Goal: Browse casually

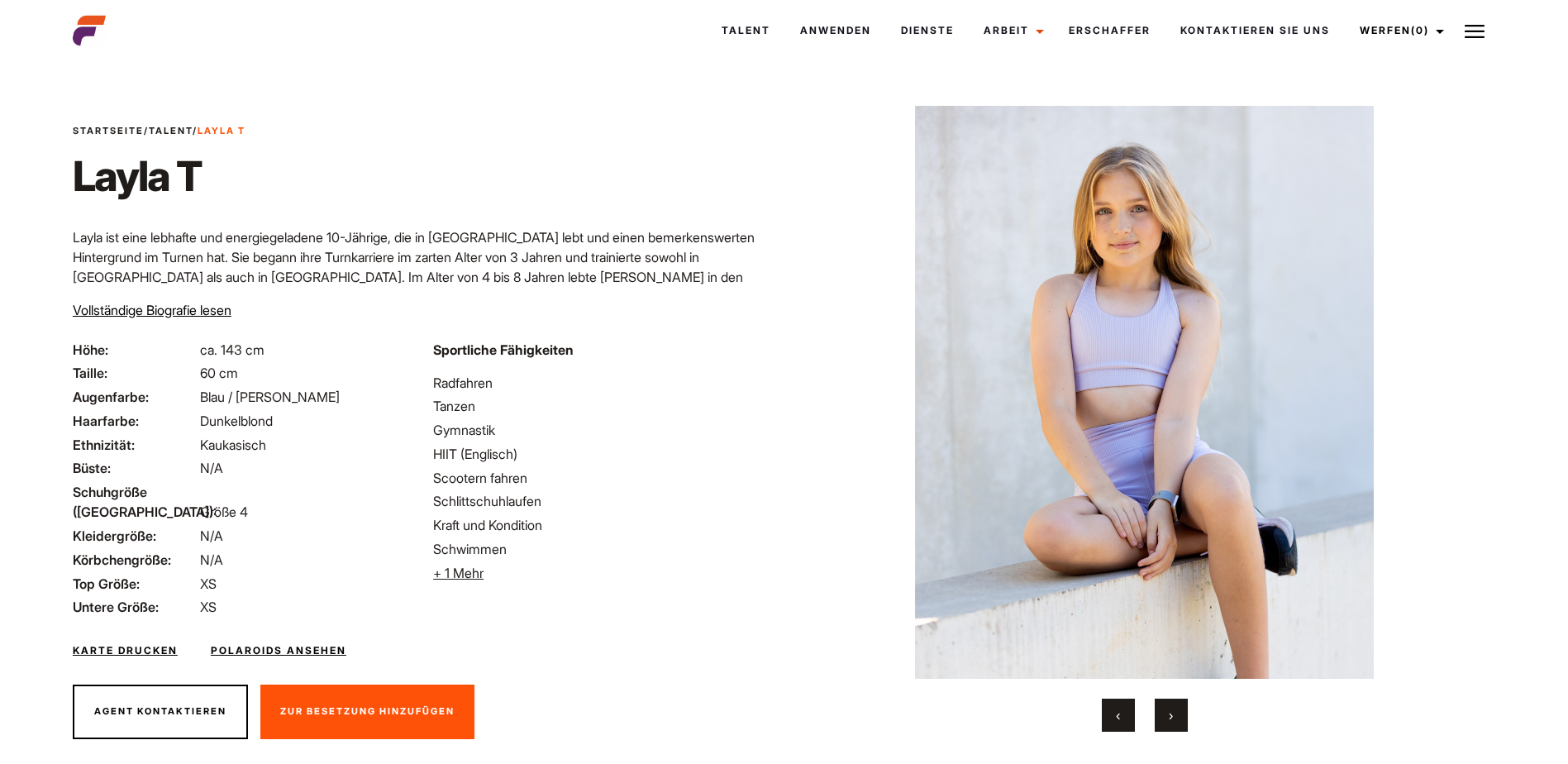
scroll to position [40, 0]
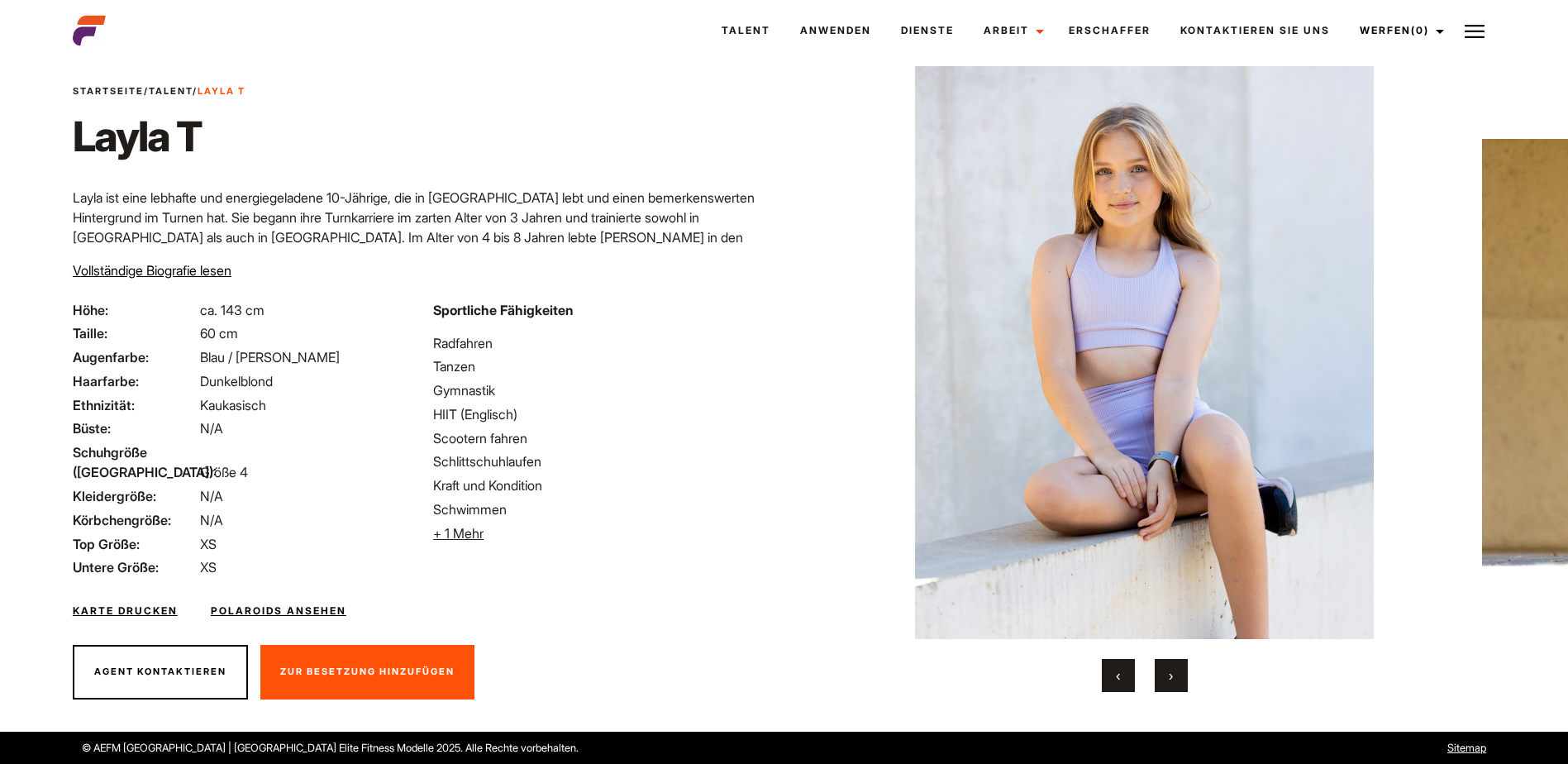
click at [1168, 677] on button "›" at bounding box center [1172, 676] width 33 height 33
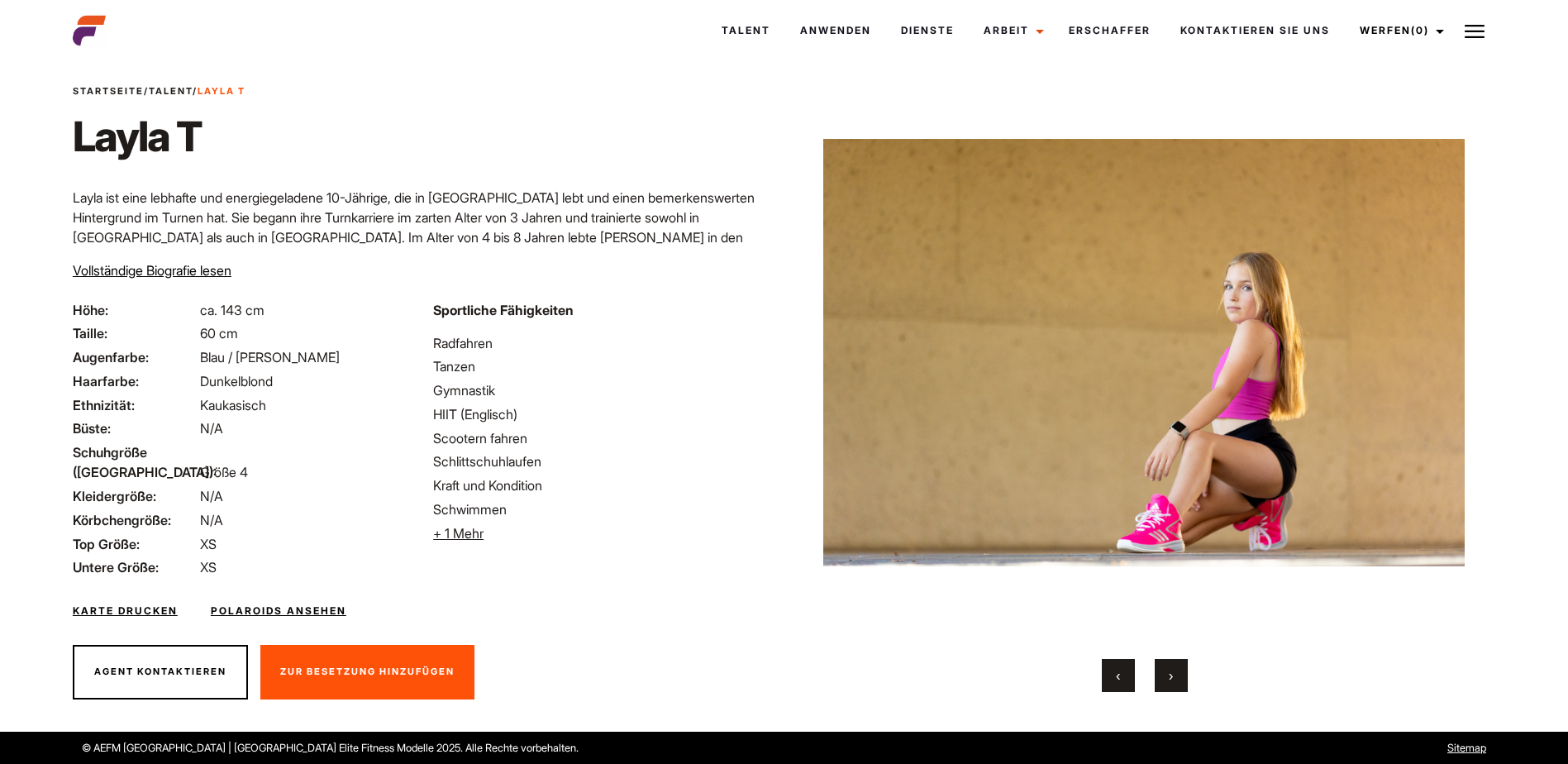
click at [1168, 677] on button "›" at bounding box center [1172, 676] width 33 height 33
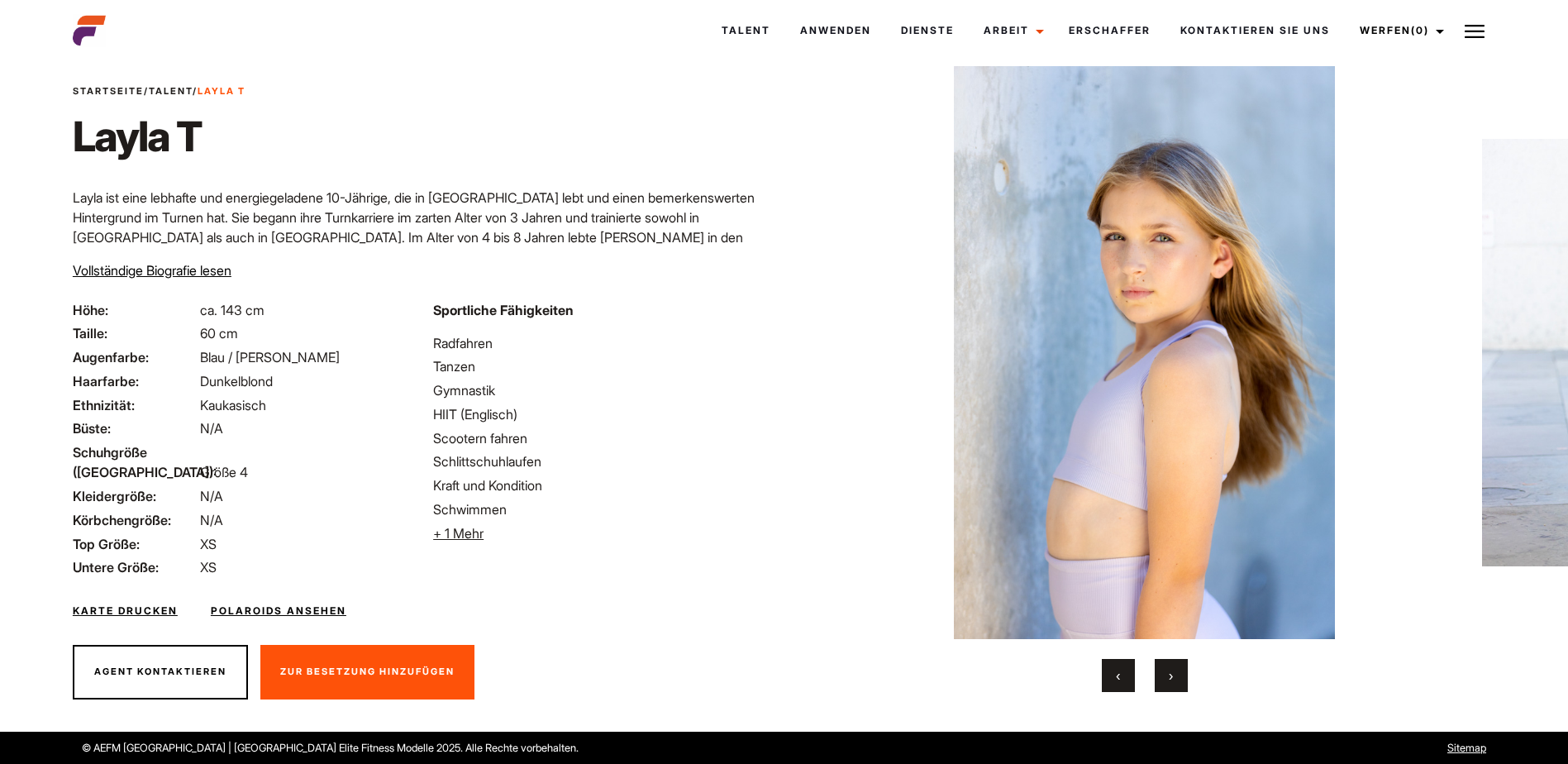
click at [1168, 677] on button "›" at bounding box center [1172, 676] width 33 height 33
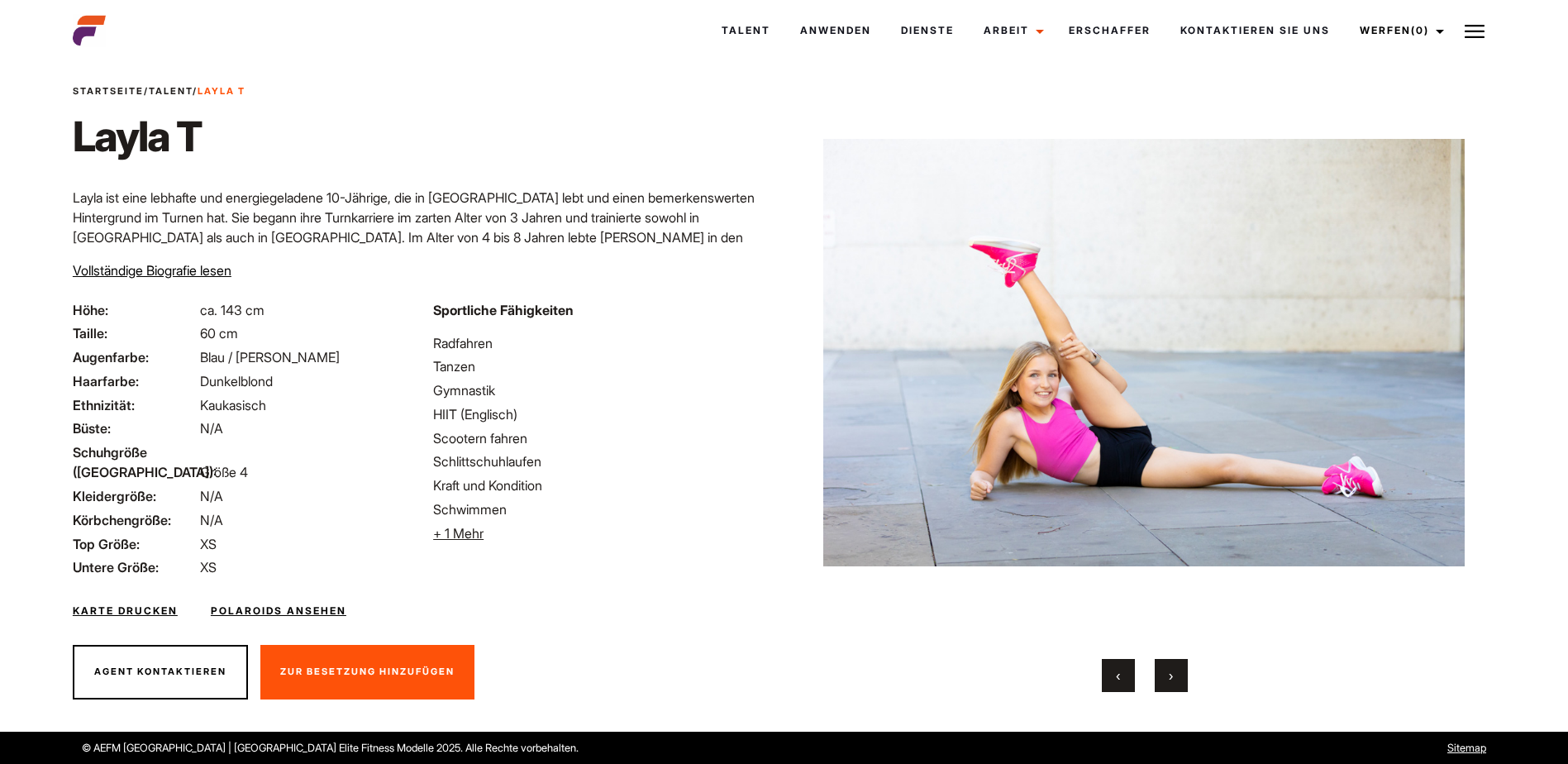
click at [1168, 677] on button "›" at bounding box center [1172, 676] width 33 height 33
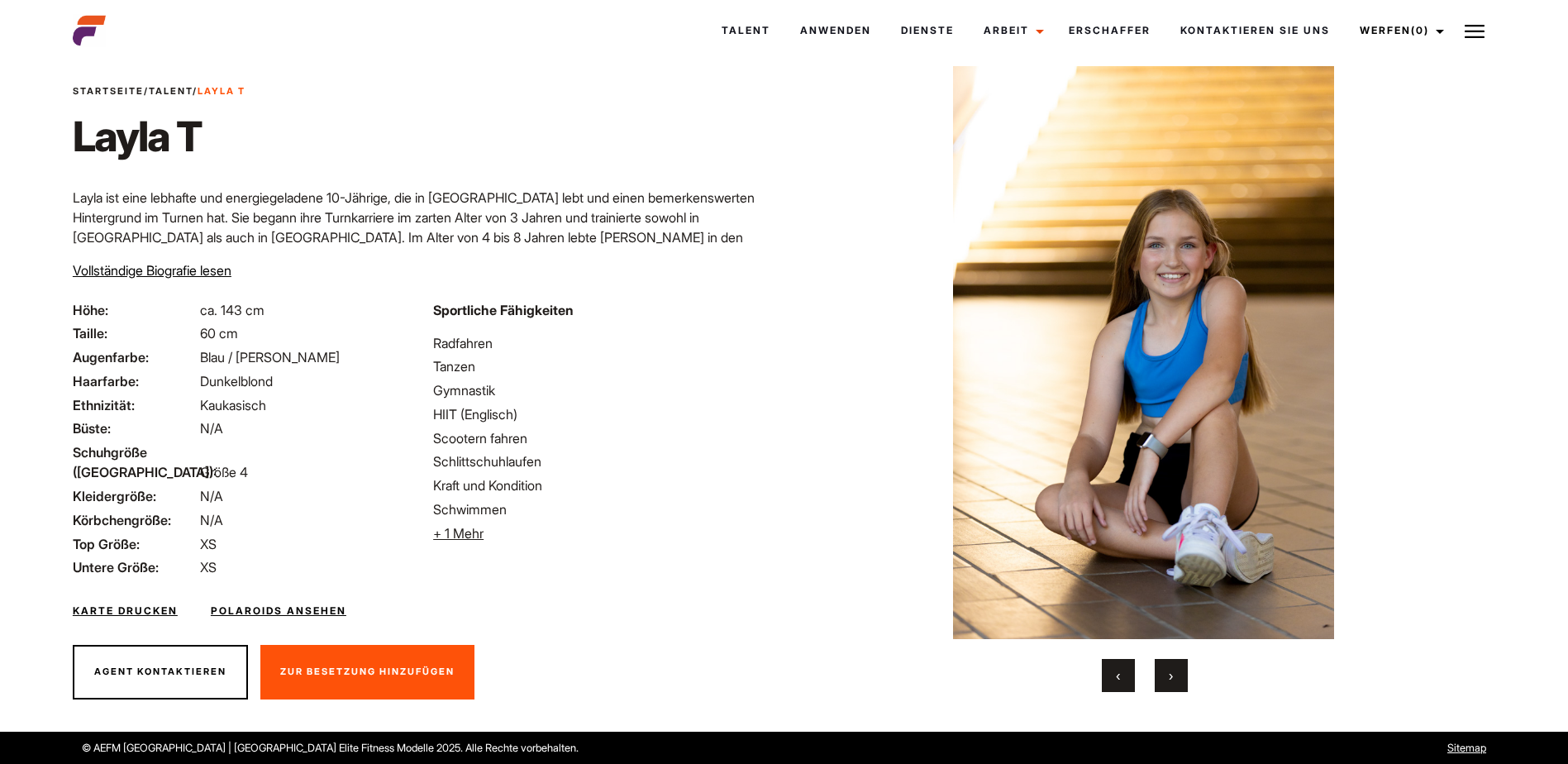
click at [1168, 677] on button "›" at bounding box center [1172, 676] width 33 height 33
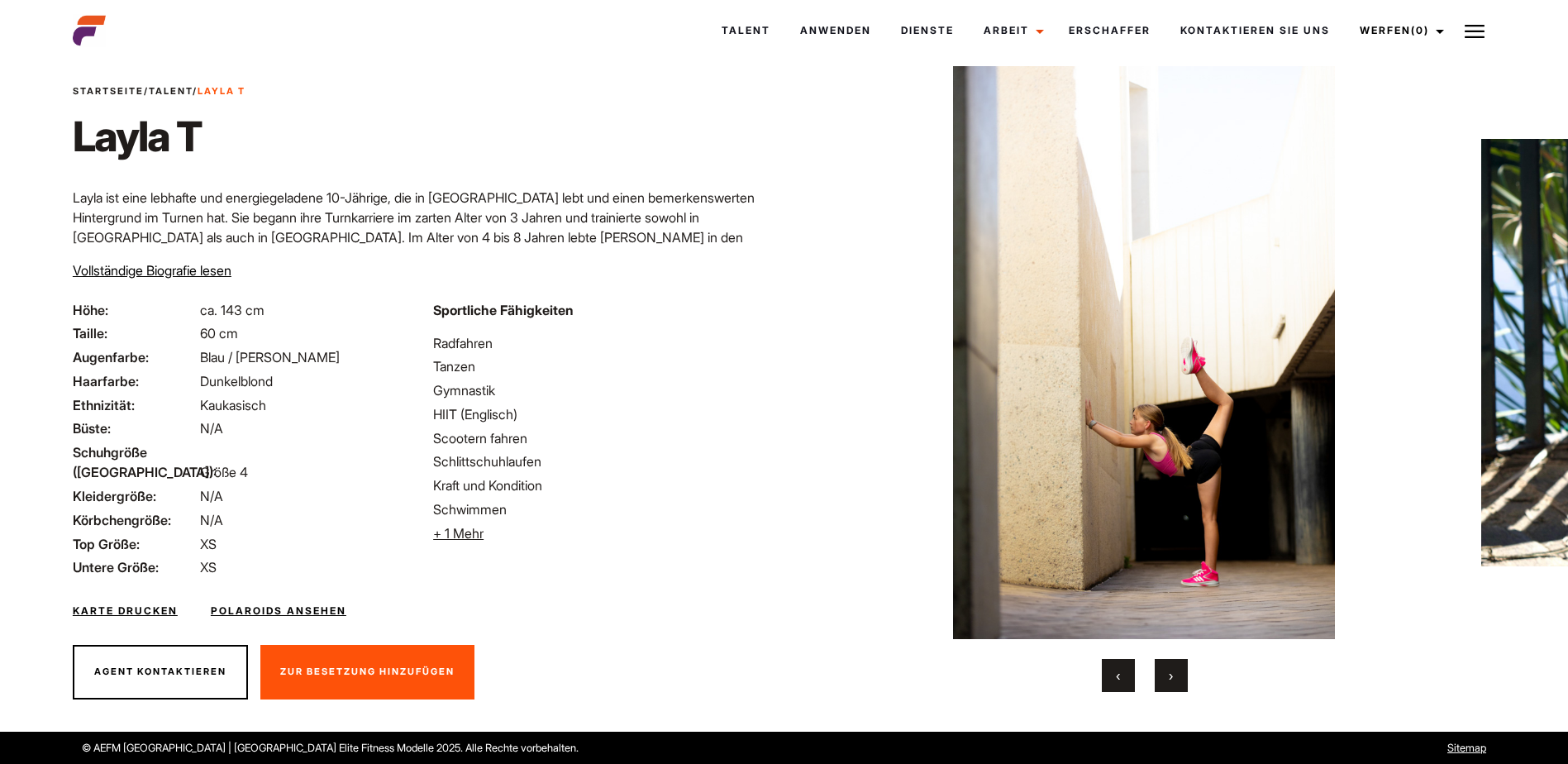
click at [1168, 677] on button "›" at bounding box center [1172, 676] width 33 height 33
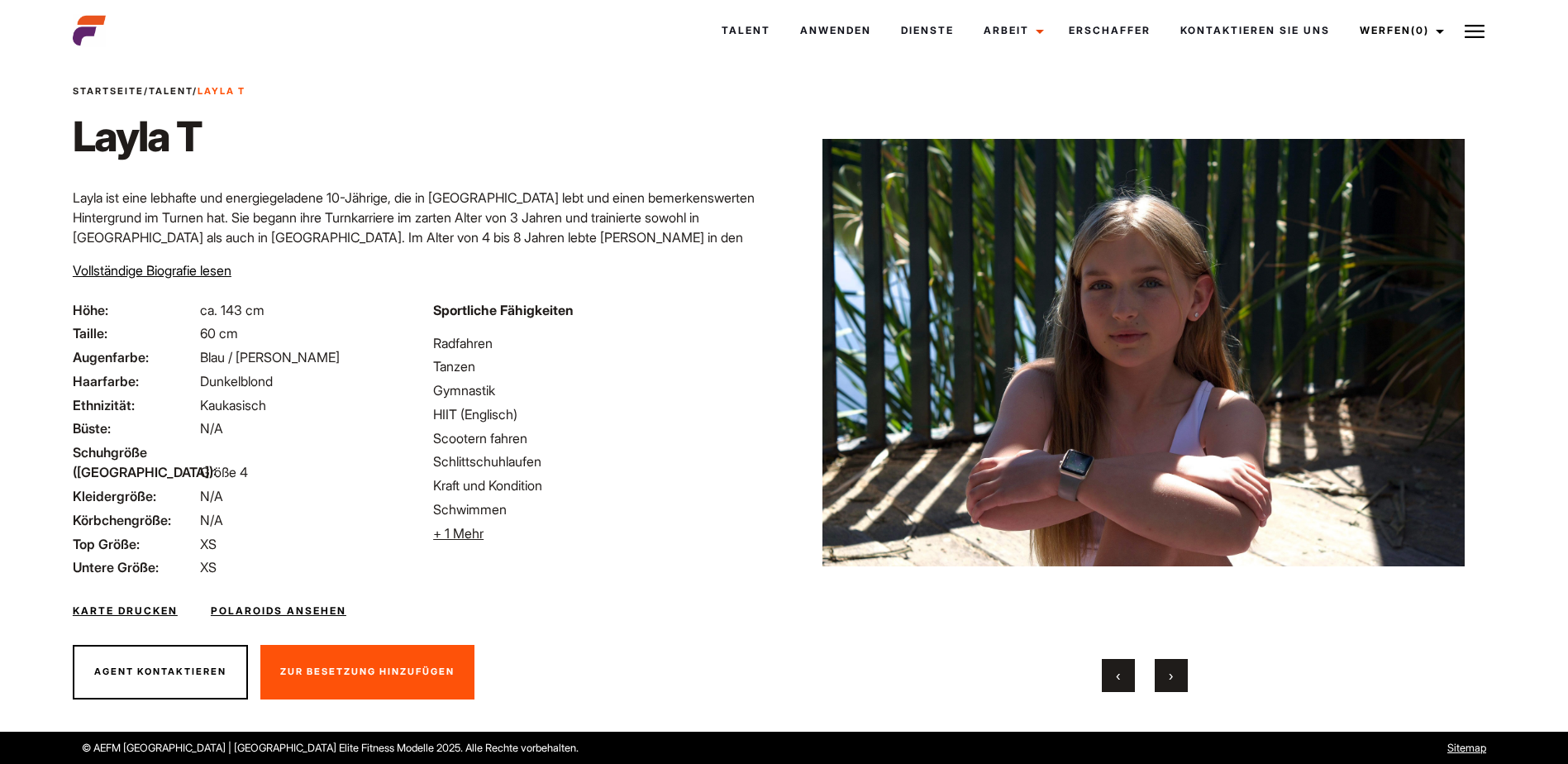
click at [1168, 677] on button "›" at bounding box center [1172, 676] width 33 height 33
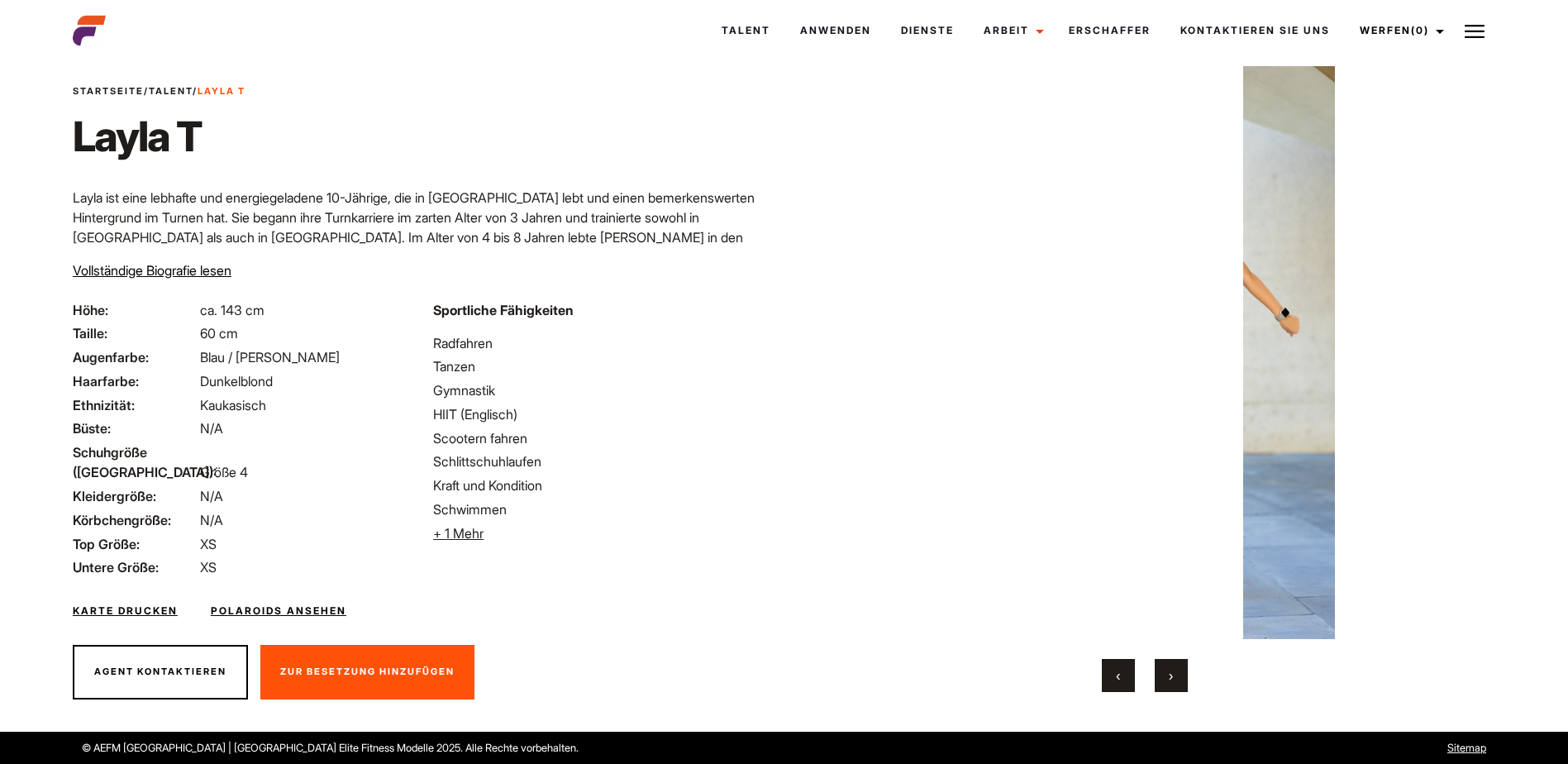
click at [1168, 677] on button "›" at bounding box center [1172, 676] width 33 height 33
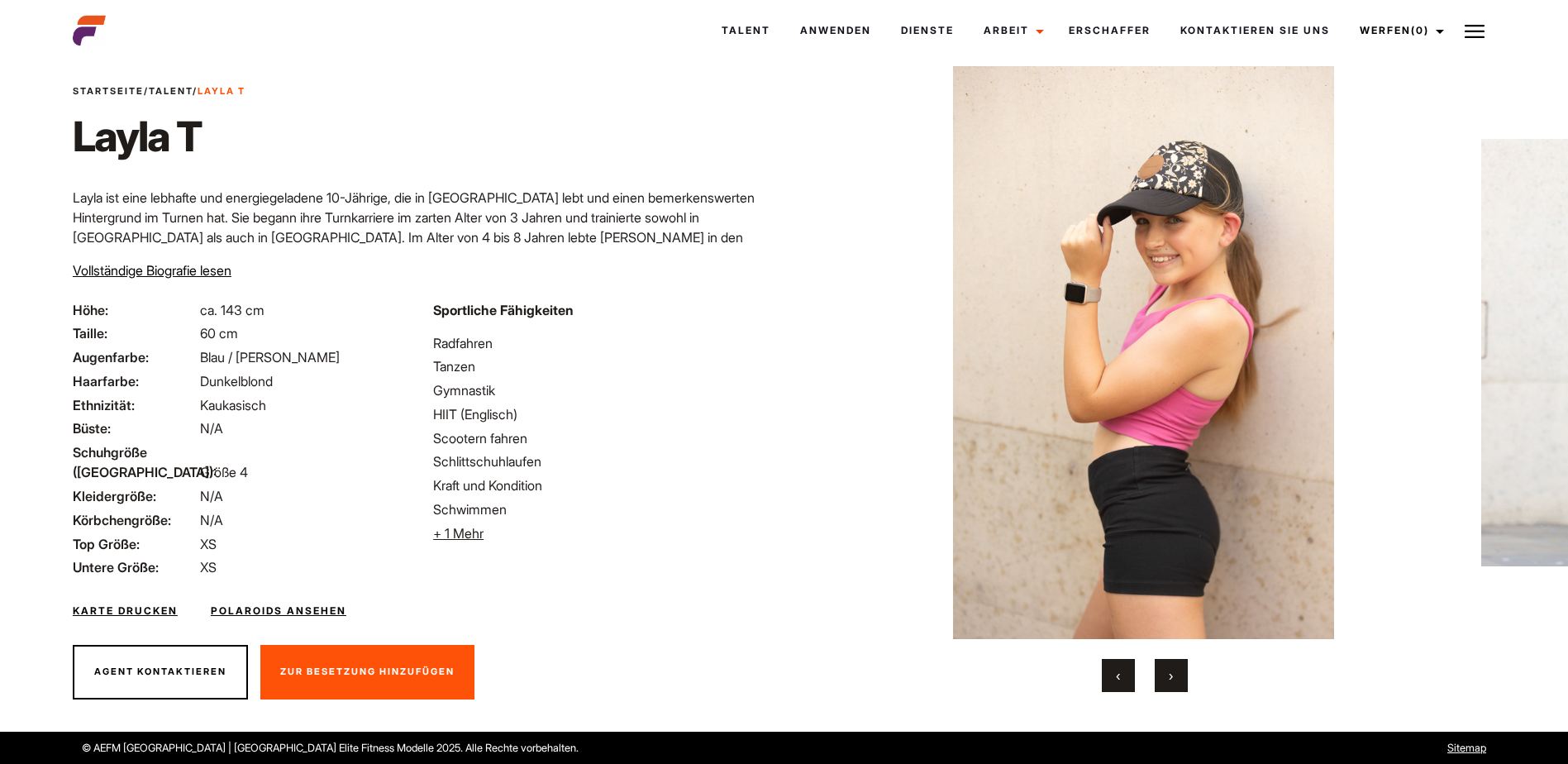
click at [1168, 677] on button "›" at bounding box center [1172, 676] width 33 height 33
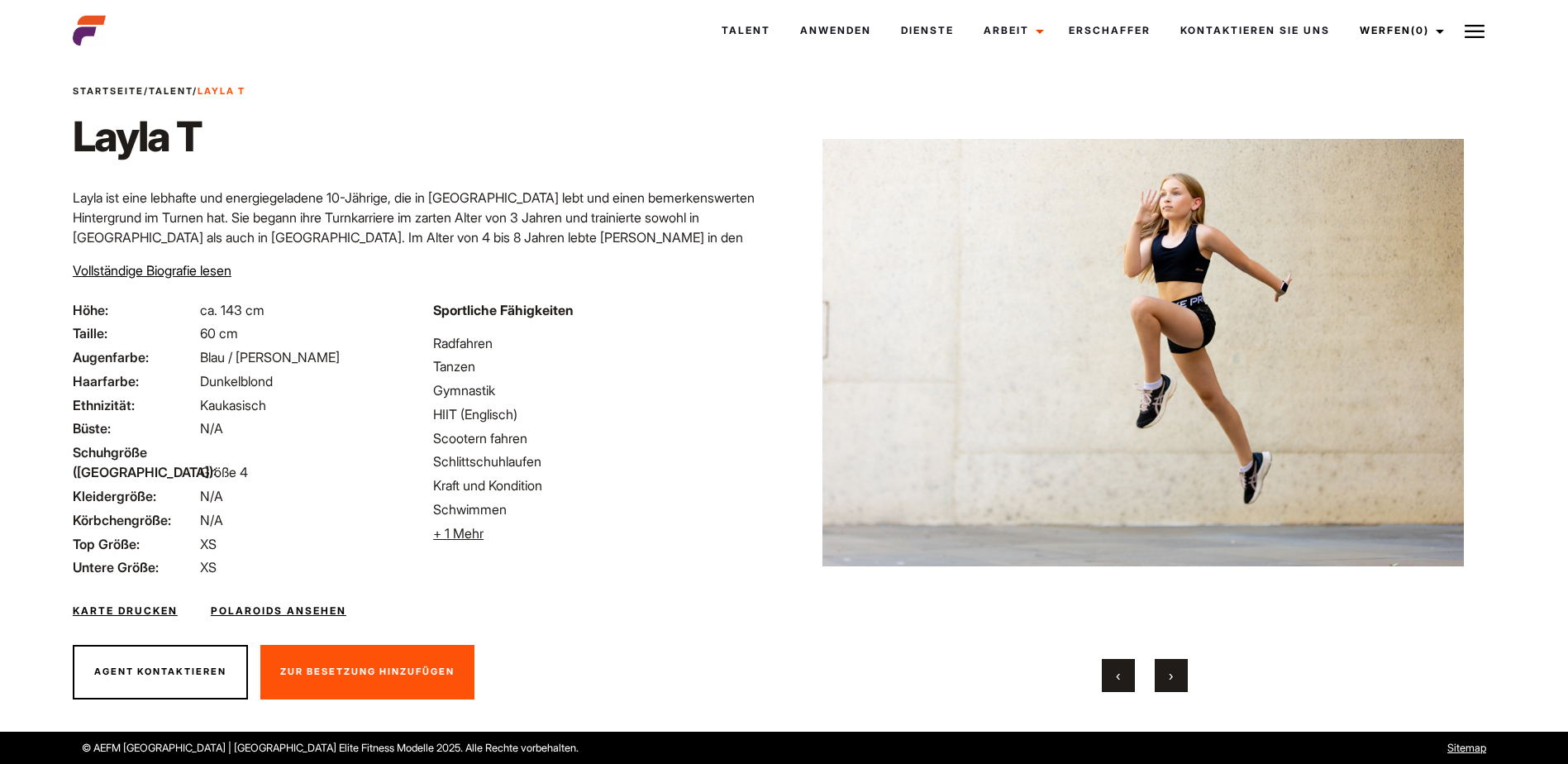
click at [1168, 677] on button "›" at bounding box center [1172, 676] width 33 height 33
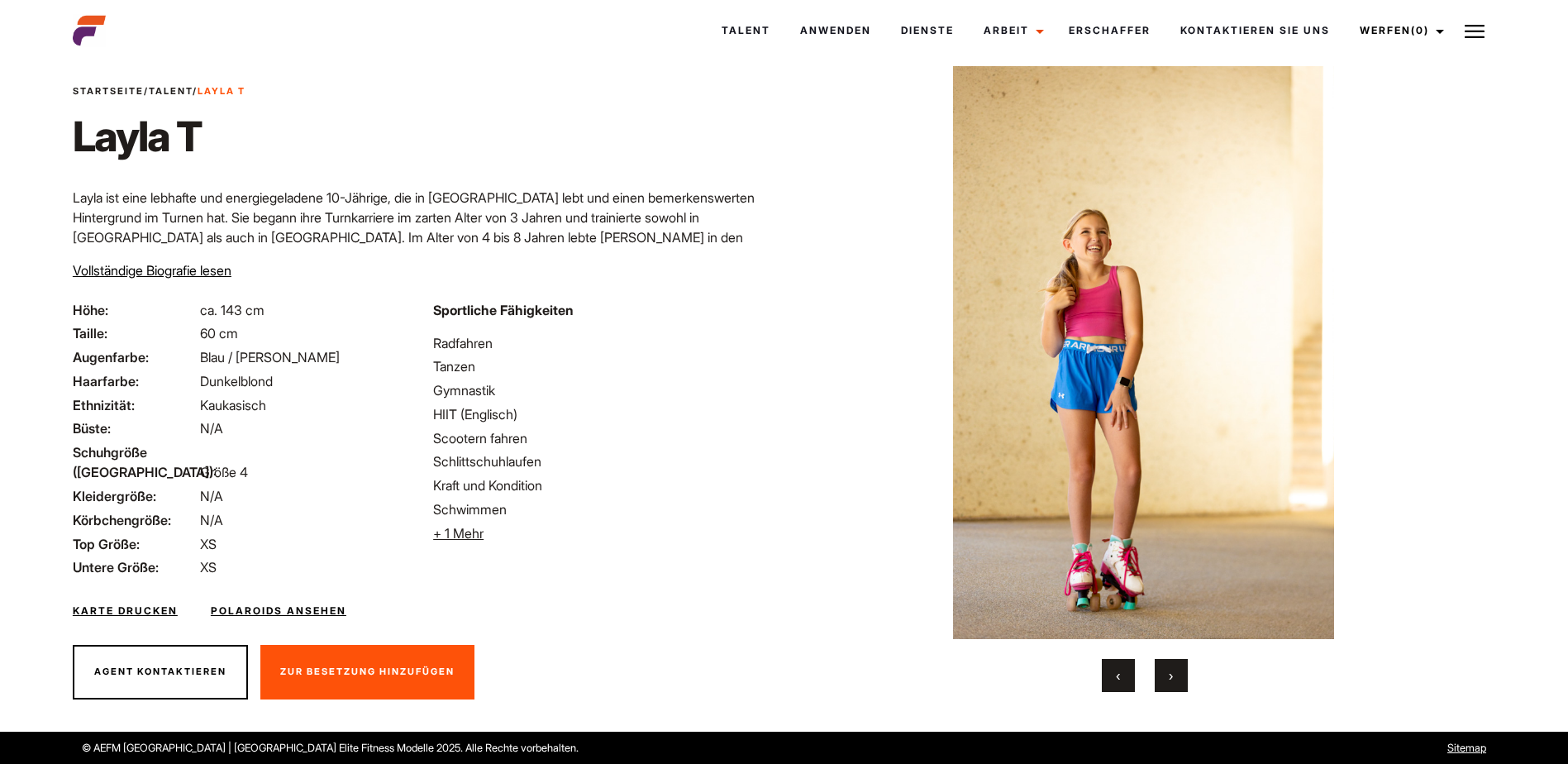
click at [1168, 677] on button "›" at bounding box center [1172, 676] width 33 height 33
